Goal: Task Accomplishment & Management: Manage account settings

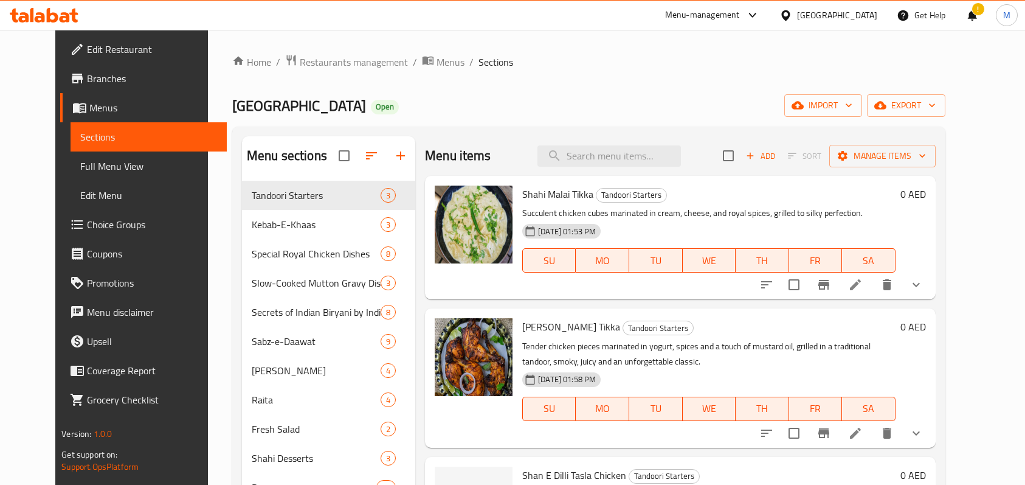
scroll to position [8, 0]
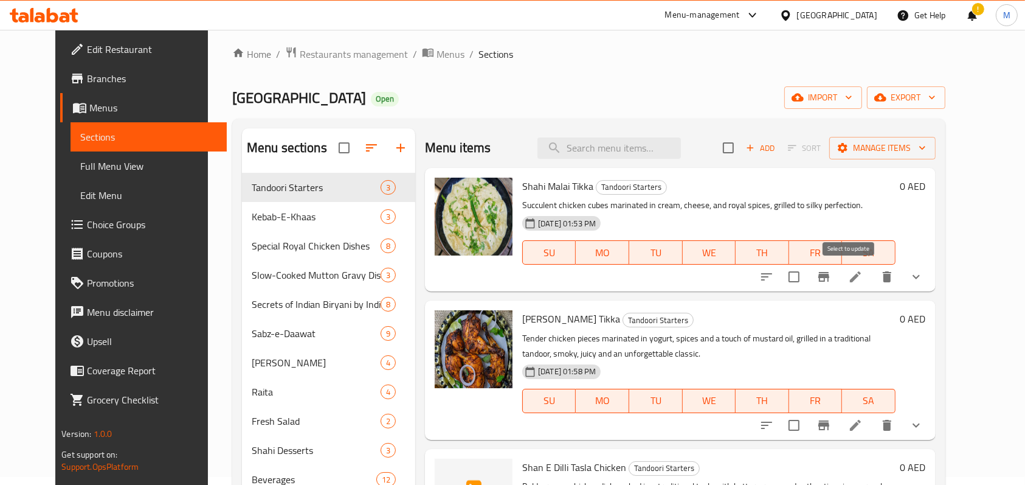
click at [807, 277] on input "checkbox" at bounding box center [794, 277] width 26 height 26
checkbox input "true"
click at [921, 148] on span "Manage items" at bounding box center [882, 147] width 87 height 15
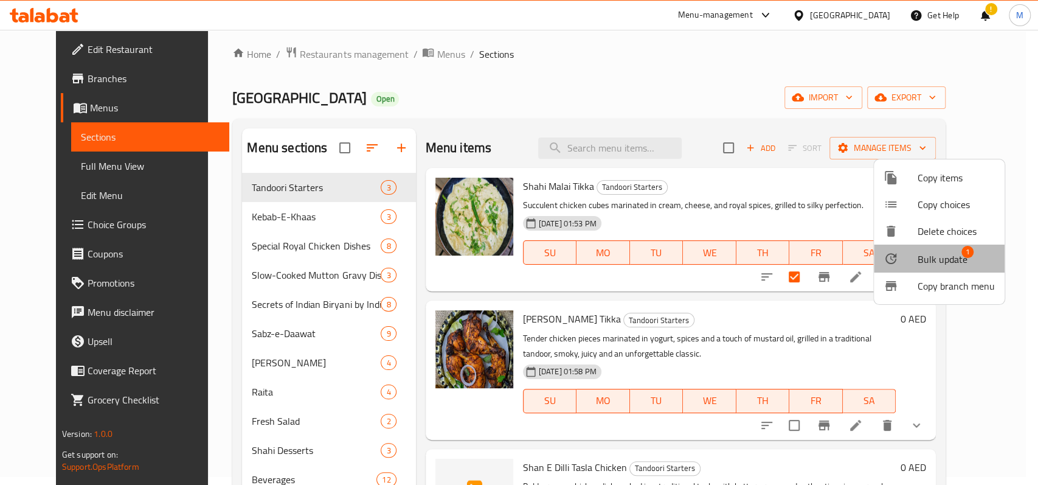
click at [934, 259] on span "Bulk update" at bounding box center [943, 259] width 50 height 15
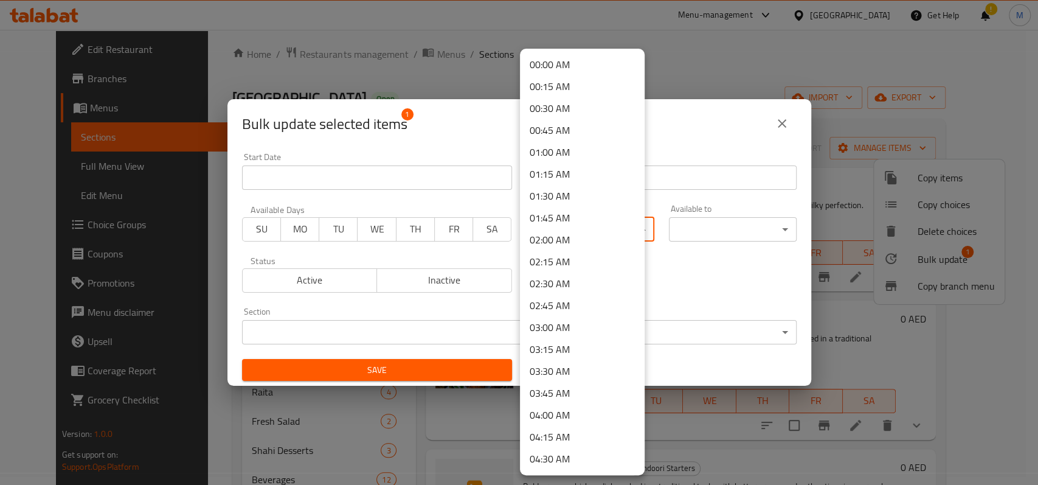
click at [586, 230] on body "​ Menu-management [GEOGRAPHIC_DATA] Get Help ! M Edit Restaurant Branches Menus…" at bounding box center [519, 249] width 1038 height 455
click at [584, 306] on li "02:45 AM" at bounding box center [582, 305] width 125 height 22
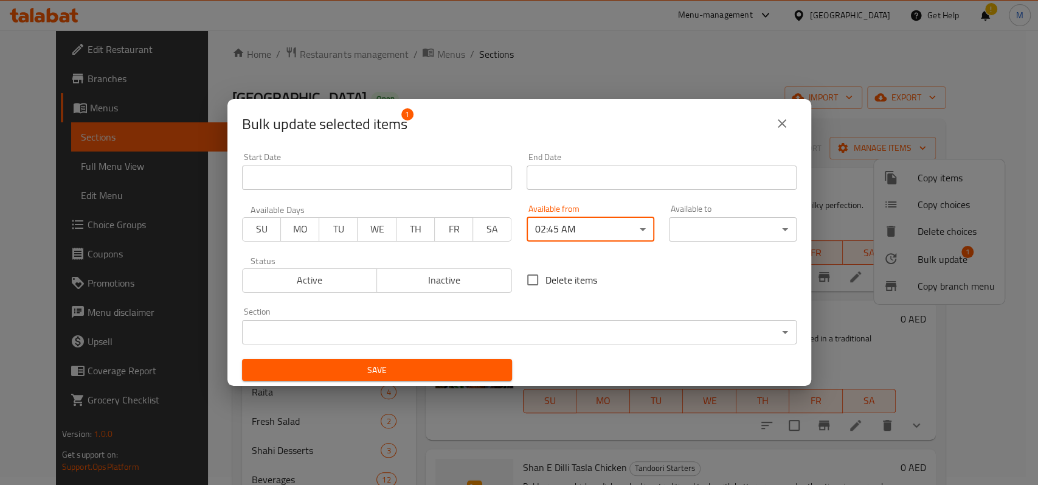
click at [700, 222] on body "​ Menu-management [GEOGRAPHIC_DATA] Get Help ! M Edit Restaurant Branches Menus…" at bounding box center [519, 249] width 1038 height 455
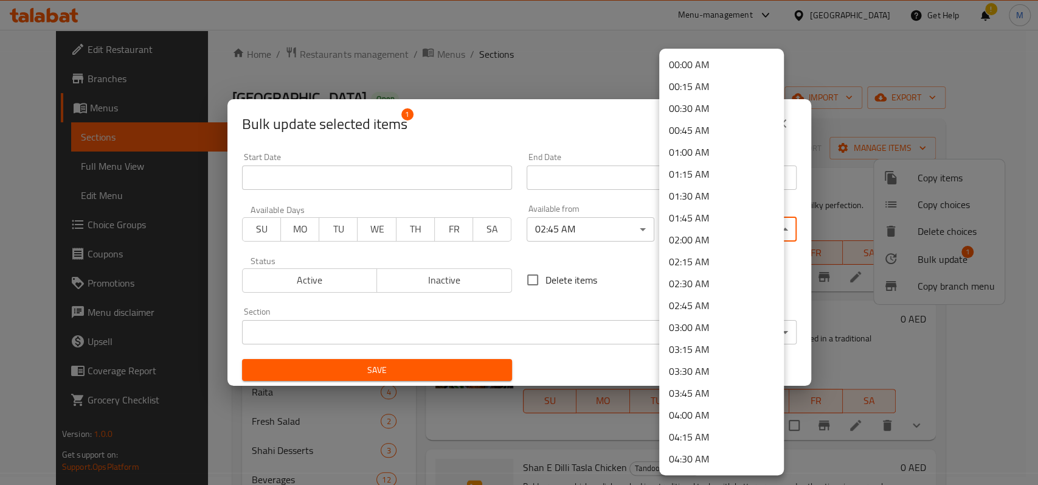
click at [699, 268] on li "02:15 AM" at bounding box center [721, 262] width 125 height 22
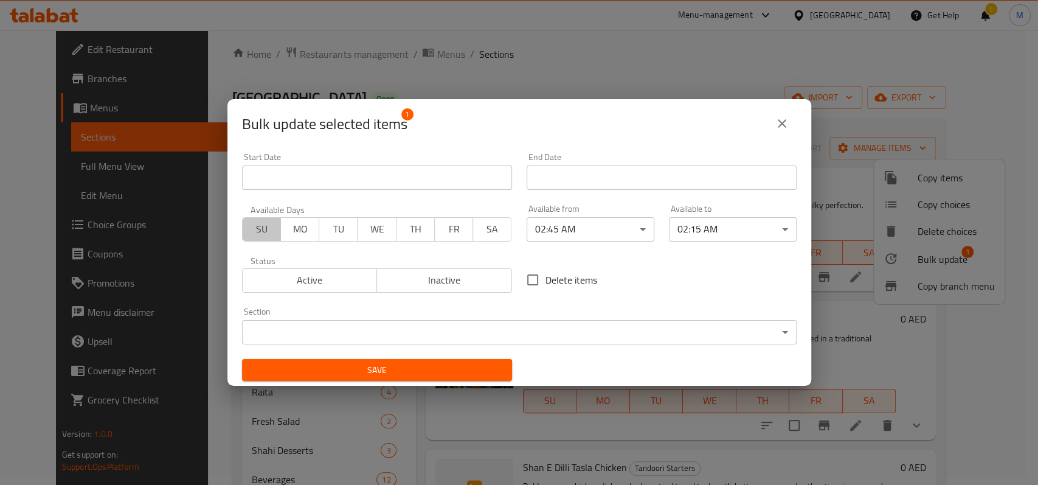
click at [263, 226] on span "SU" at bounding box center [261, 229] width 29 height 18
click at [304, 223] on span "MO" at bounding box center [300, 229] width 29 height 18
click at [778, 120] on icon "close" at bounding box center [782, 123] width 9 height 9
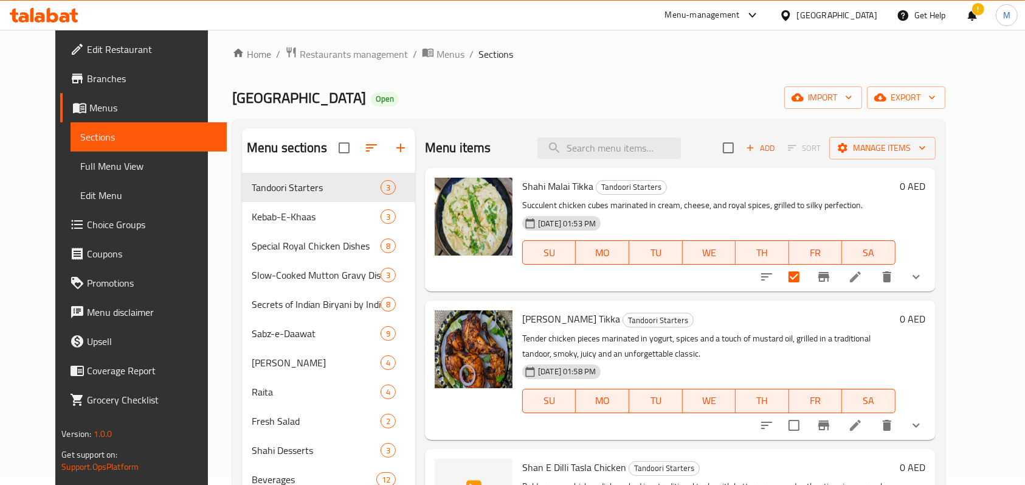
click at [705, 84] on div "Home / Restaurants management / Menus / Sections Indian Palace Open import expo…" at bounding box center [588, 334] width 713 height 576
click at [807, 275] on input "checkbox" at bounding box center [794, 277] width 26 height 26
checkbox input "false"
